Goal: Task Accomplishment & Management: Manage account settings

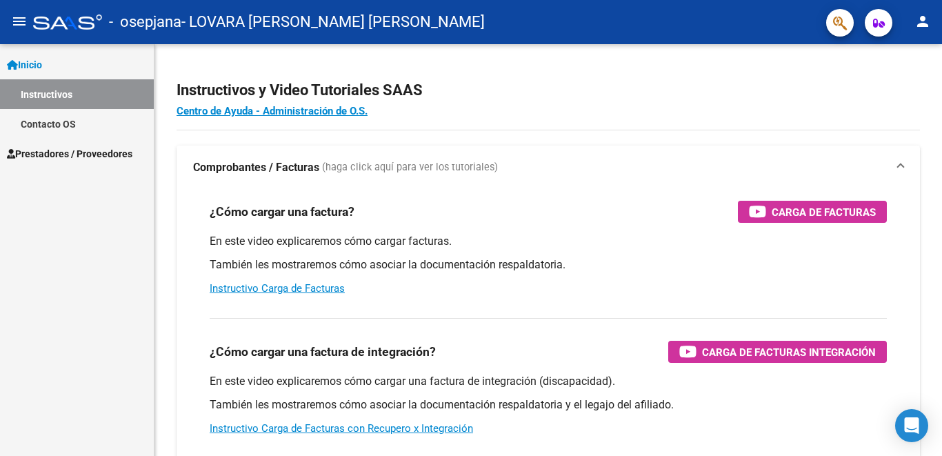
click at [94, 150] on span "Prestadores / Proveedores" at bounding box center [69, 153] width 125 height 15
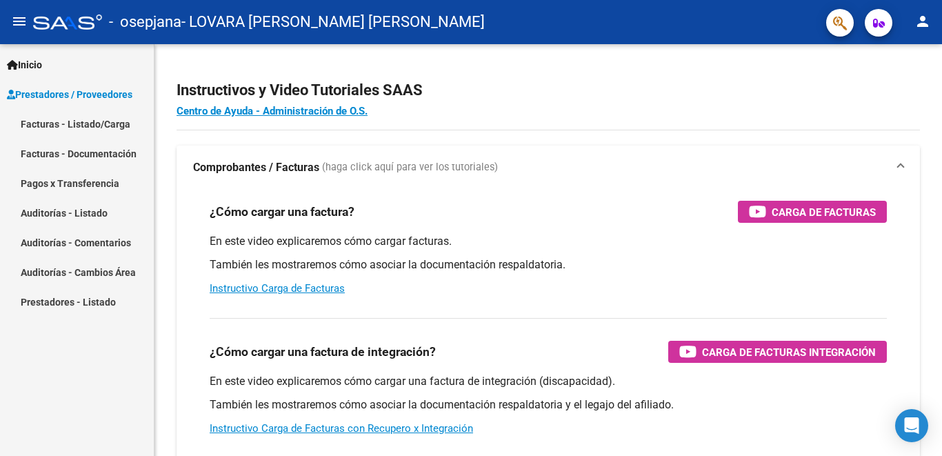
click at [108, 121] on link "Facturas - Listado/Carga" at bounding box center [77, 124] width 154 height 30
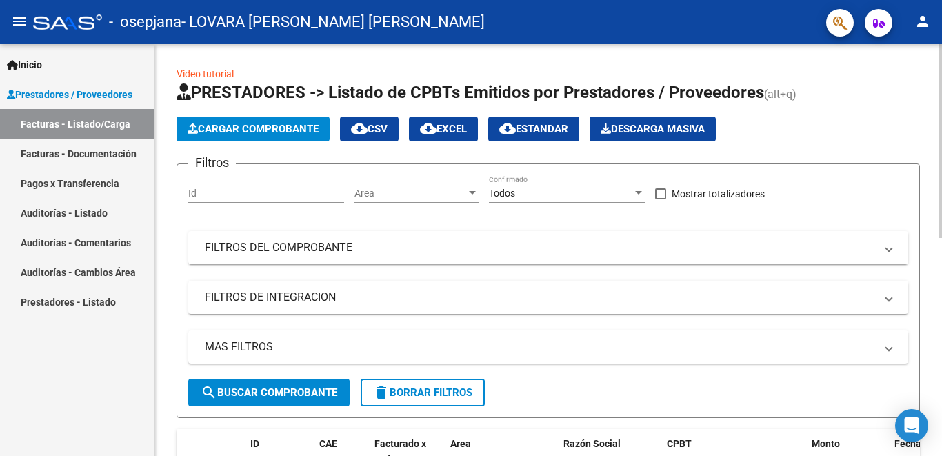
click at [941, 238] on div at bounding box center [939, 141] width 3 height 194
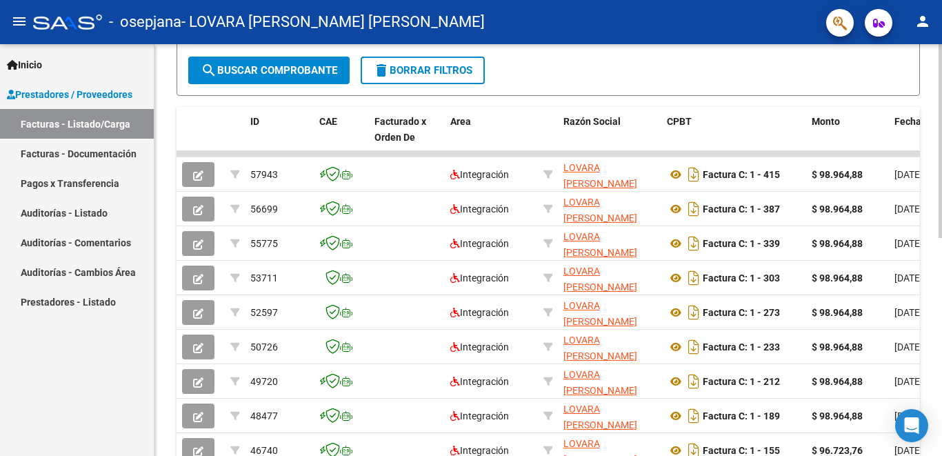
scroll to position [422, 0]
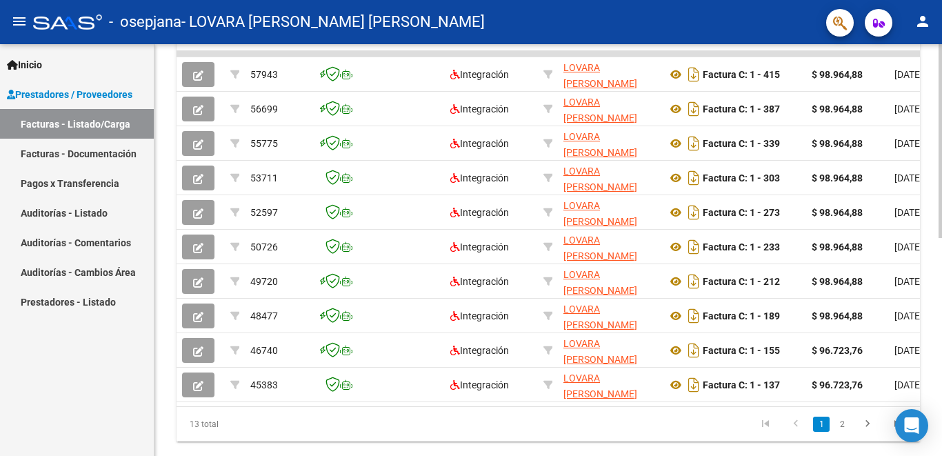
click at [941, 296] on div at bounding box center [939, 345] width 3 height 194
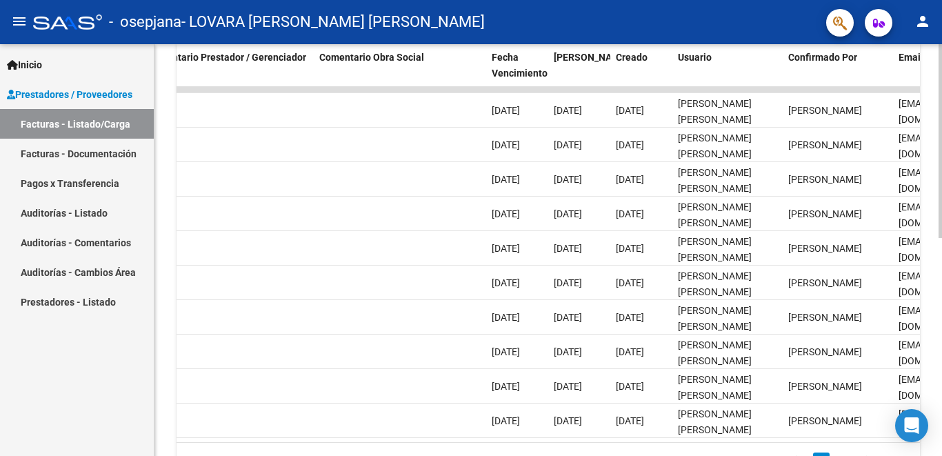
scroll to position [378, 0]
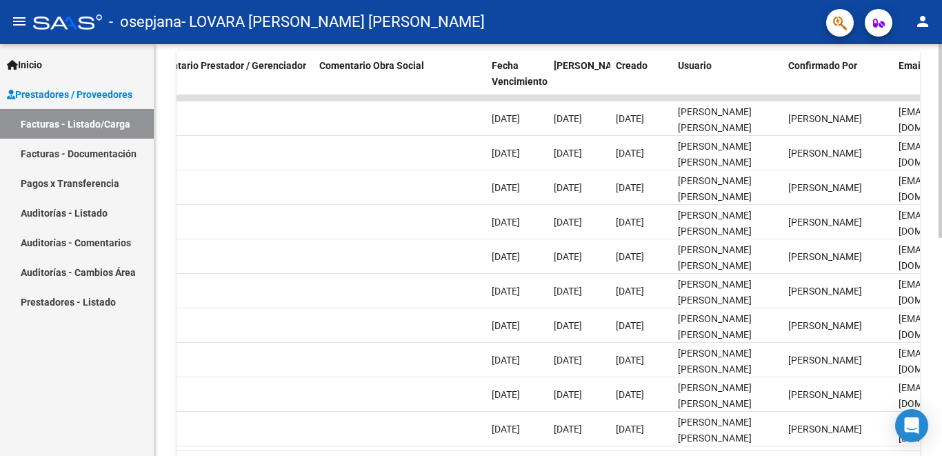
click at [941, 296] on div at bounding box center [939, 324] width 3 height 194
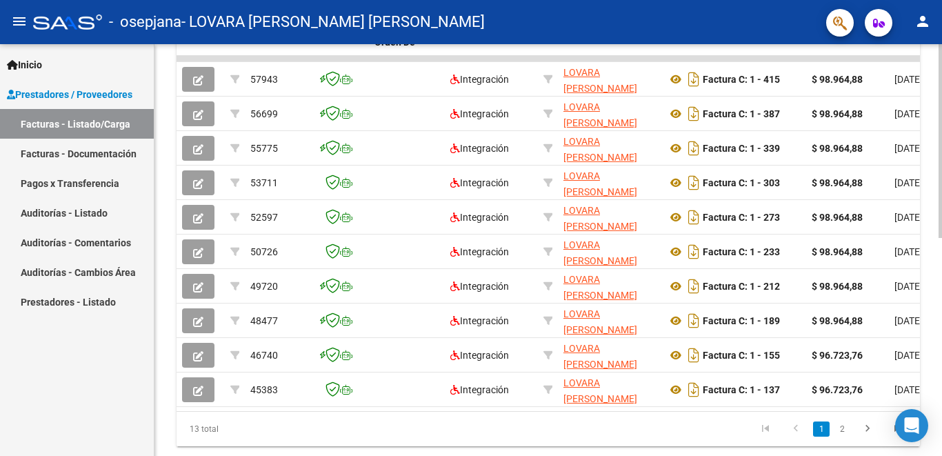
scroll to position [418, 0]
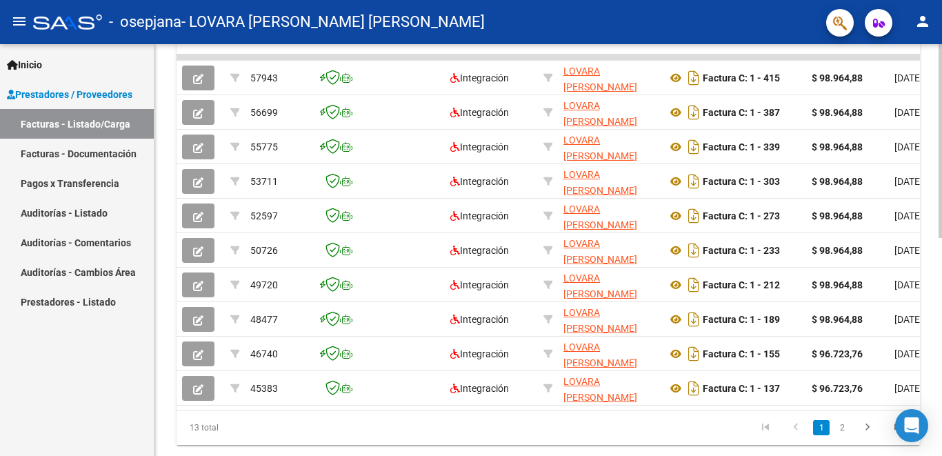
click at [941, 264] on div at bounding box center [939, 343] width 3 height 194
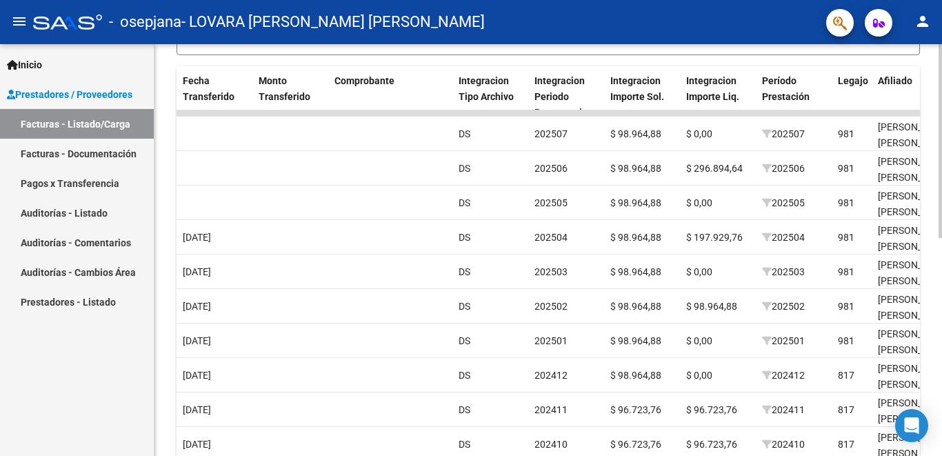
scroll to position [361, 0]
click at [941, 228] on div at bounding box center [939, 316] width 3 height 194
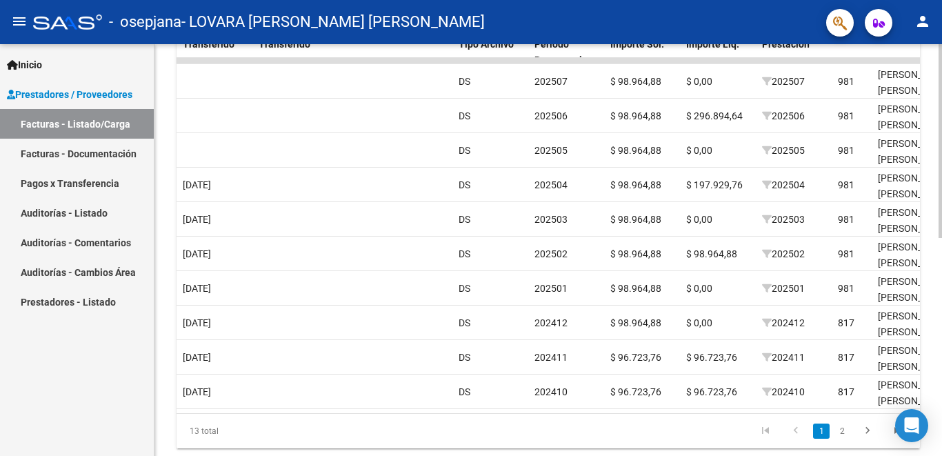
scroll to position [409, 0]
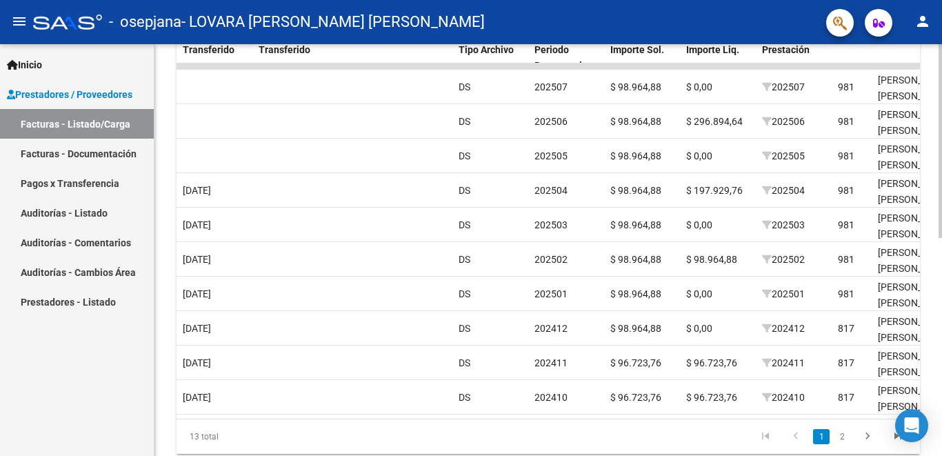
click at [941, 417] on div at bounding box center [939, 339] width 3 height 194
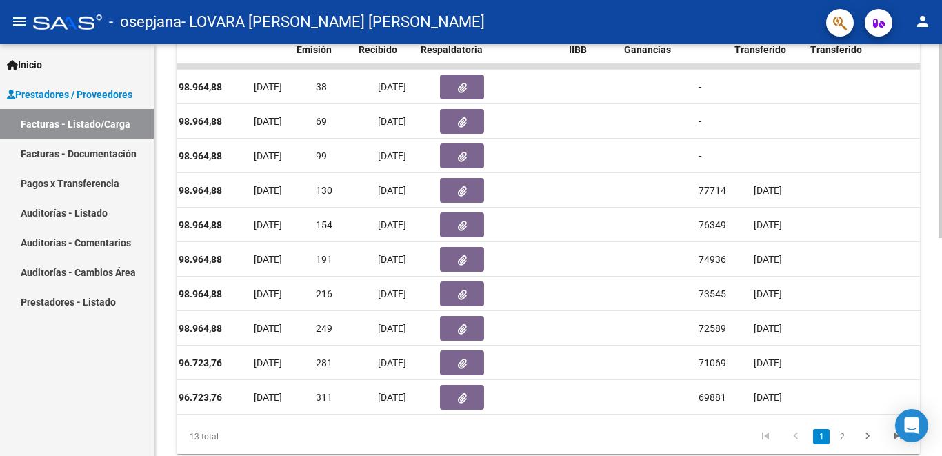
scroll to position [0, 640]
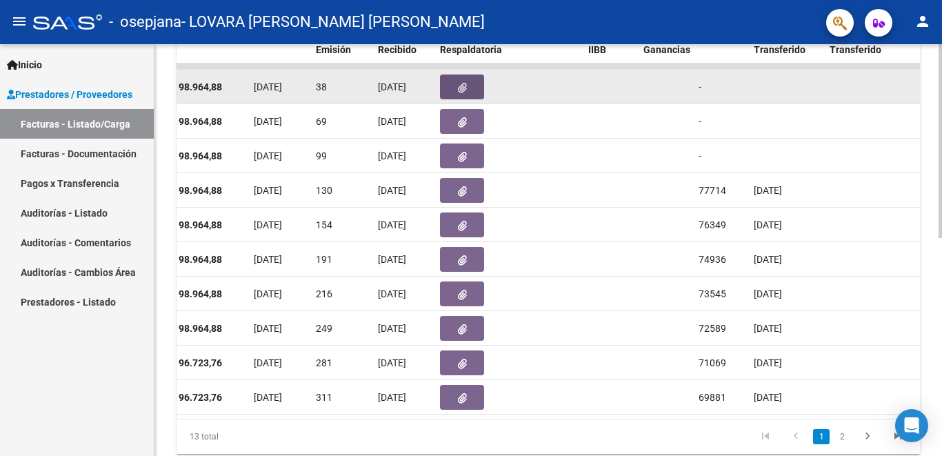
click at [458, 93] on button "button" at bounding box center [462, 86] width 44 height 25
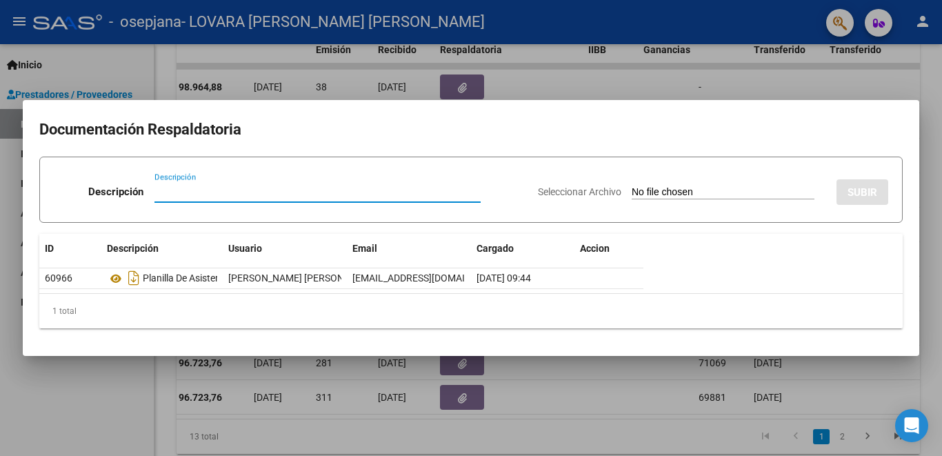
click at [793, 98] on div at bounding box center [471, 228] width 942 height 456
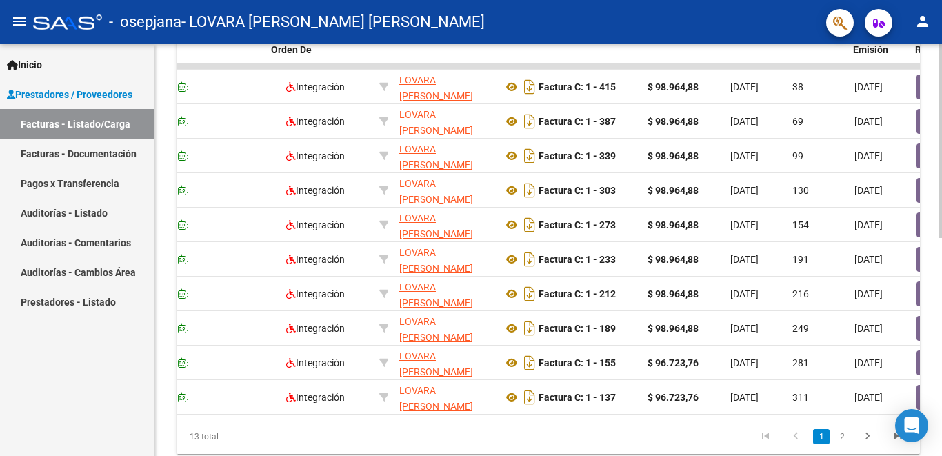
scroll to position [0, 100]
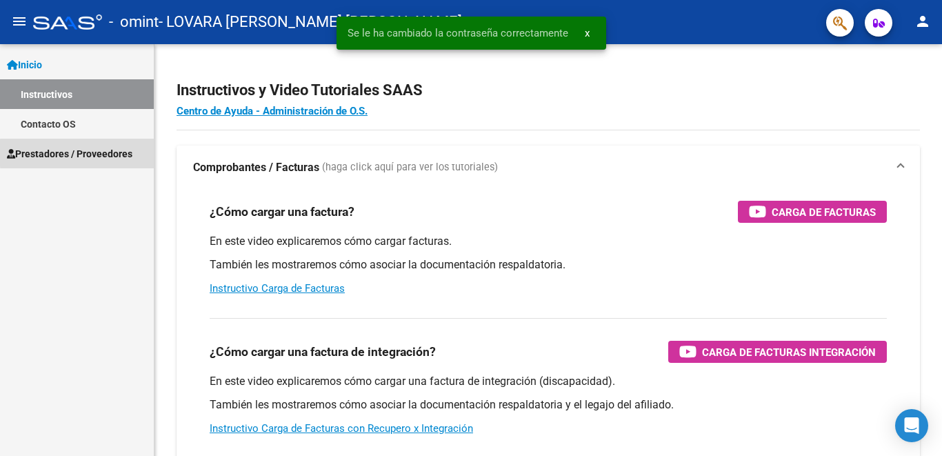
click at [130, 153] on span "Prestadores / Proveedores" at bounding box center [69, 153] width 125 height 15
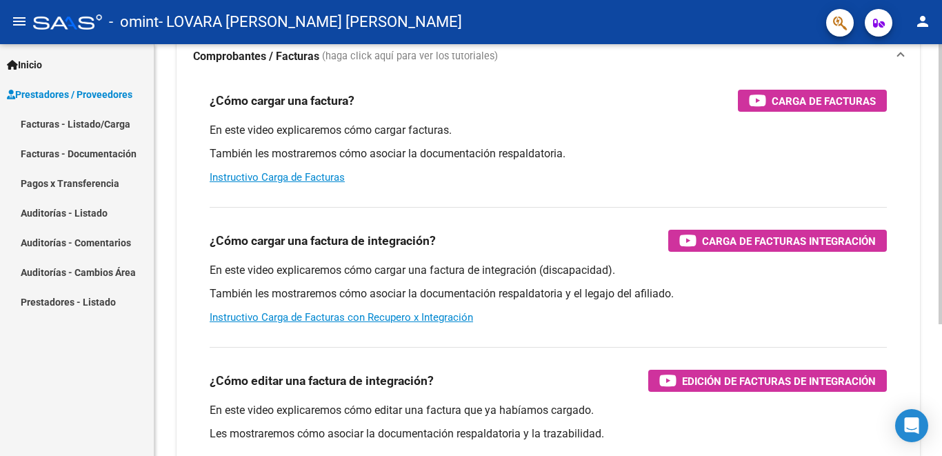
scroll to position [193, 0]
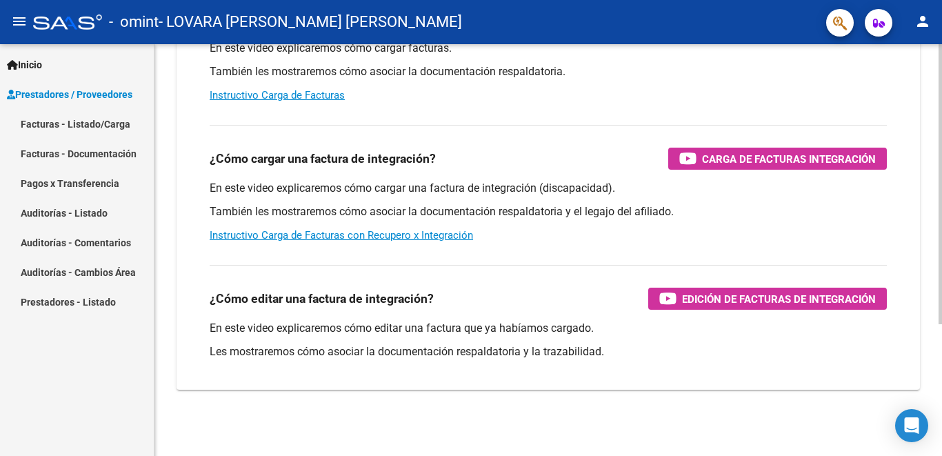
click at [941, 357] on div at bounding box center [939, 316] width 3 height 280
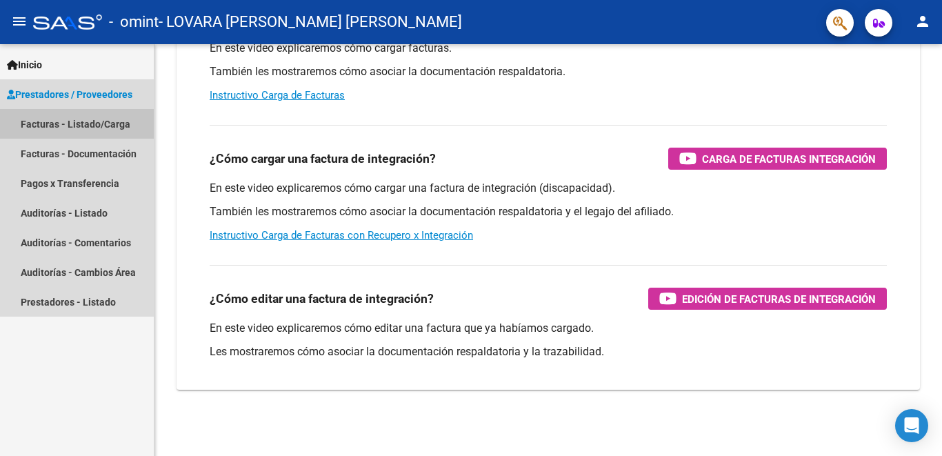
click at [62, 128] on link "Facturas - Listado/Carga" at bounding box center [77, 124] width 154 height 30
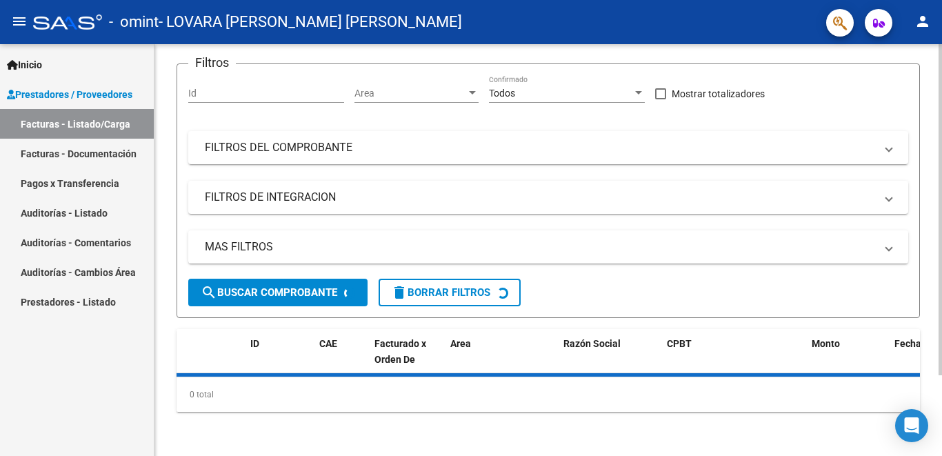
click at [941, 216] on div at bounding box center [939, 290] width 3 height 331
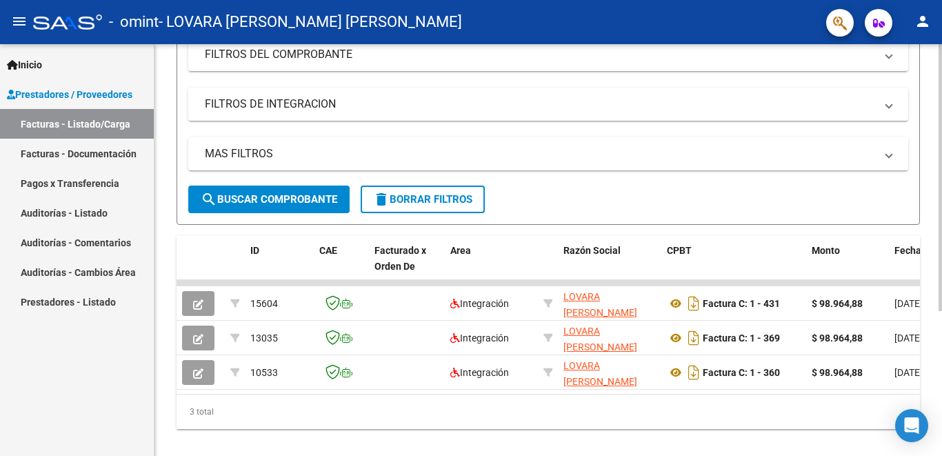
click at [941, 246] on div at bounding box center [939, 309] width 3 height 267
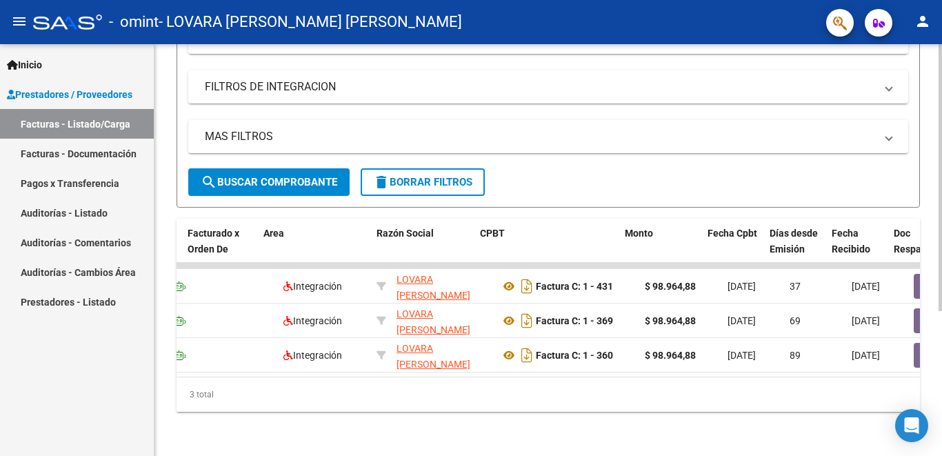
scroll to position [0, 194]
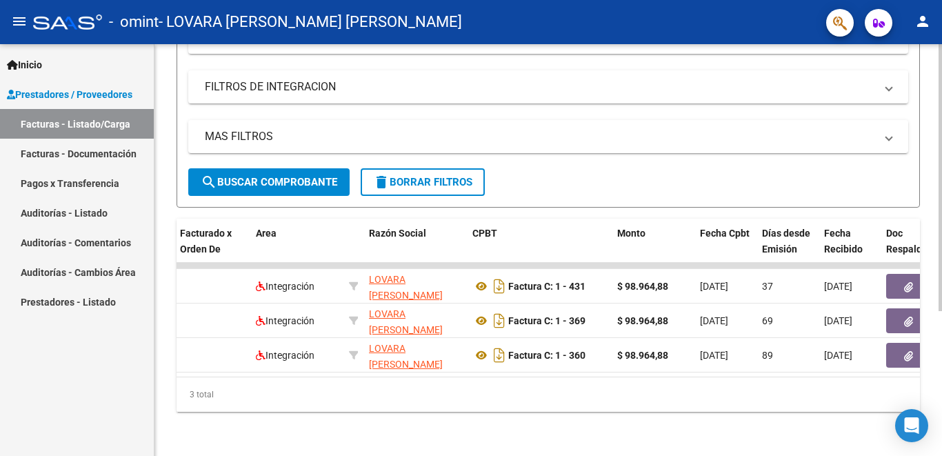
click at [941, 270] on div at bounding box center [939, 322] width 3 height 267
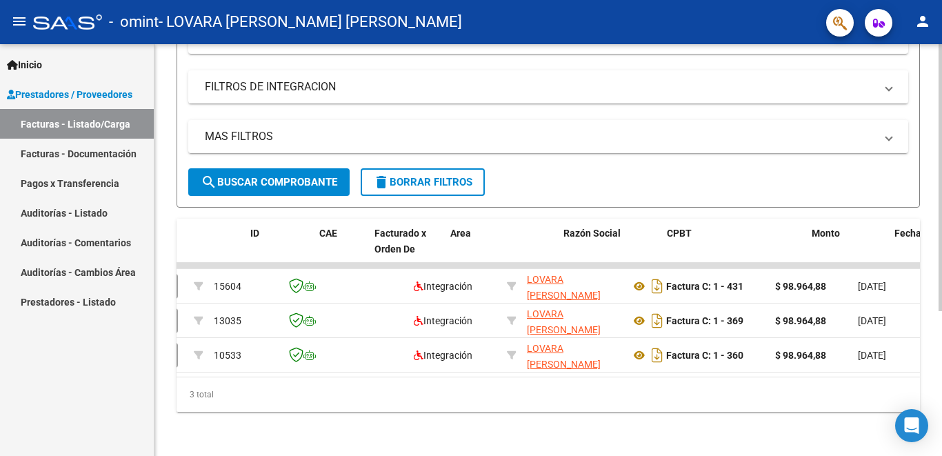
scroll to position [0, 0]
